Goal: Task Accomplishment & Management: Manage account settings

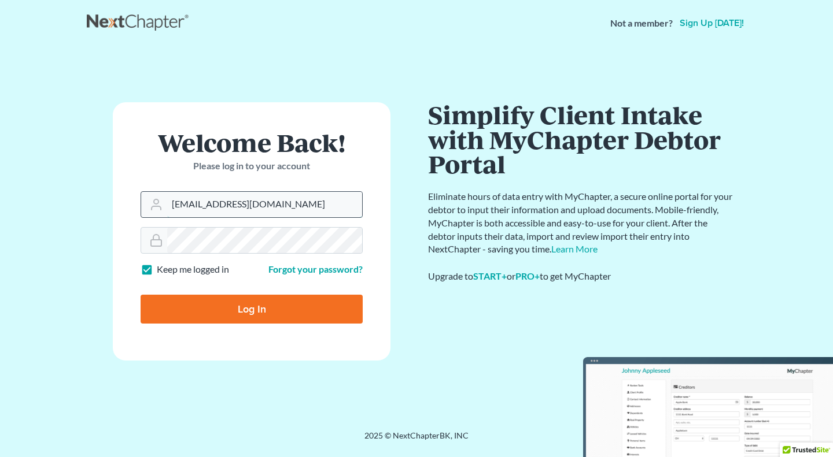
click at [203, 208] on input "[EMAIL_ADDRESS][DOMAIN_NAME]" at bounding box center [264, 204] width 195 height 25
click at [209, 208] on input "[EMAIL_ADDRESS][DOMAIN_NAME]" at bounding box center [264, 204] width 195 height 25
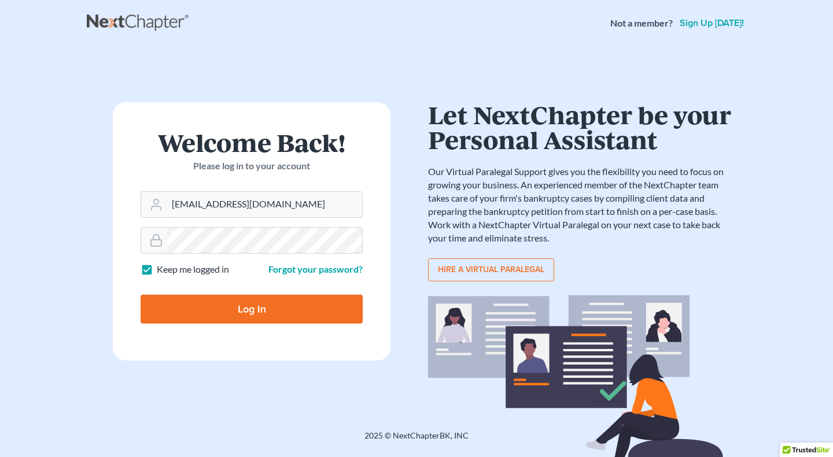
type input "[EMAIL_ADDRESS][DOMAIN_NAME]"
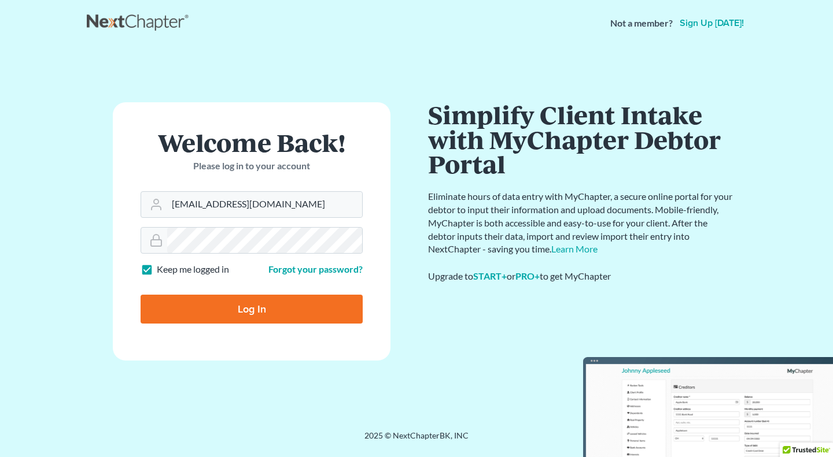
click at [157, 269] on label "Keep me logged in" at bounding box center [193, 269] width 72 height 13
click at [161, 269] on input "Keep me logged in" at bounding box center [165, 267] width 8 height 8
checkbox input "false"
click at [209, 305] on input "Log In" at bounding box center [251, 309] width 222 height 29
type input "Thinking..."
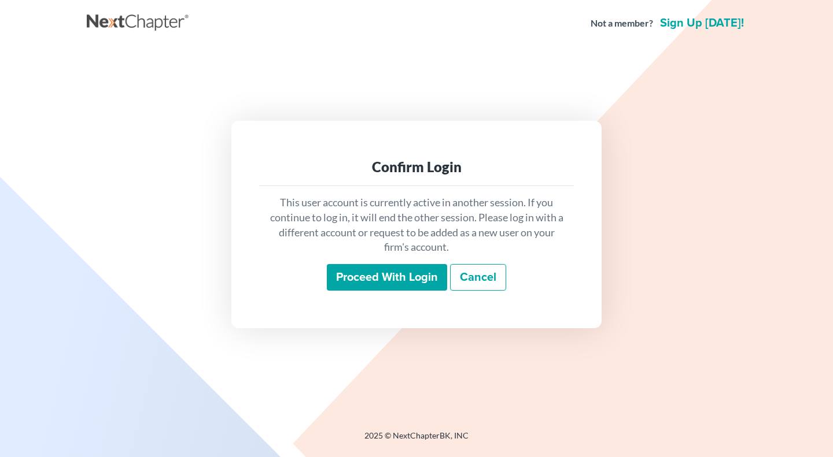
click at [358, 272] on input "Proceed with login" at bounding box center [387, 277] width 120 height 27
